Goal: Use online tool/utility: Utilize a website feature to perform a specific function

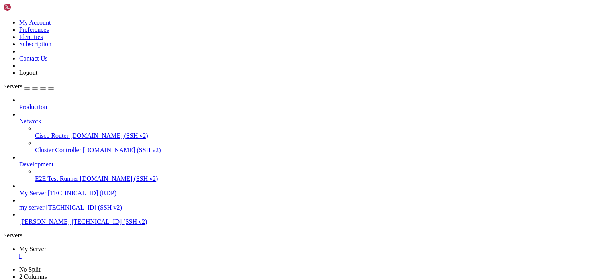
click at [59, 253] on div "" at bounding box center [314, 256] width 590 height 7
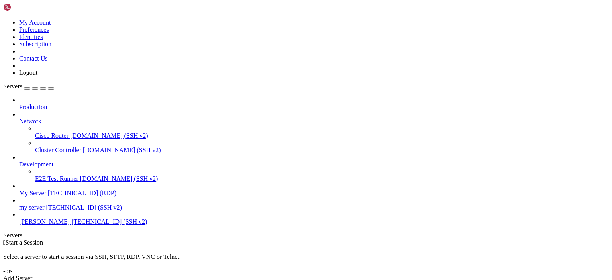
drag, startPoint x: 10, startPoint y: 133, endPoint x: 40, endPoint y: 133, distance: 30.3
click at [40, 133] on div "My Account Preferences Identities Subscription Contact Us Logout Servers Produc…" at bounding box center [305, 142] width 605 height 279
click at [71, 220] on span "[TECHNICAL_ID] (SSH v2)" at bounding box center [109, 221] width 76 height 7
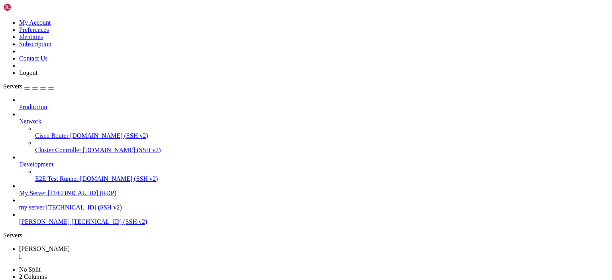
scroll to position [115, 0]
